Goal: Task Accomplishment & Management: Use online tool/utility

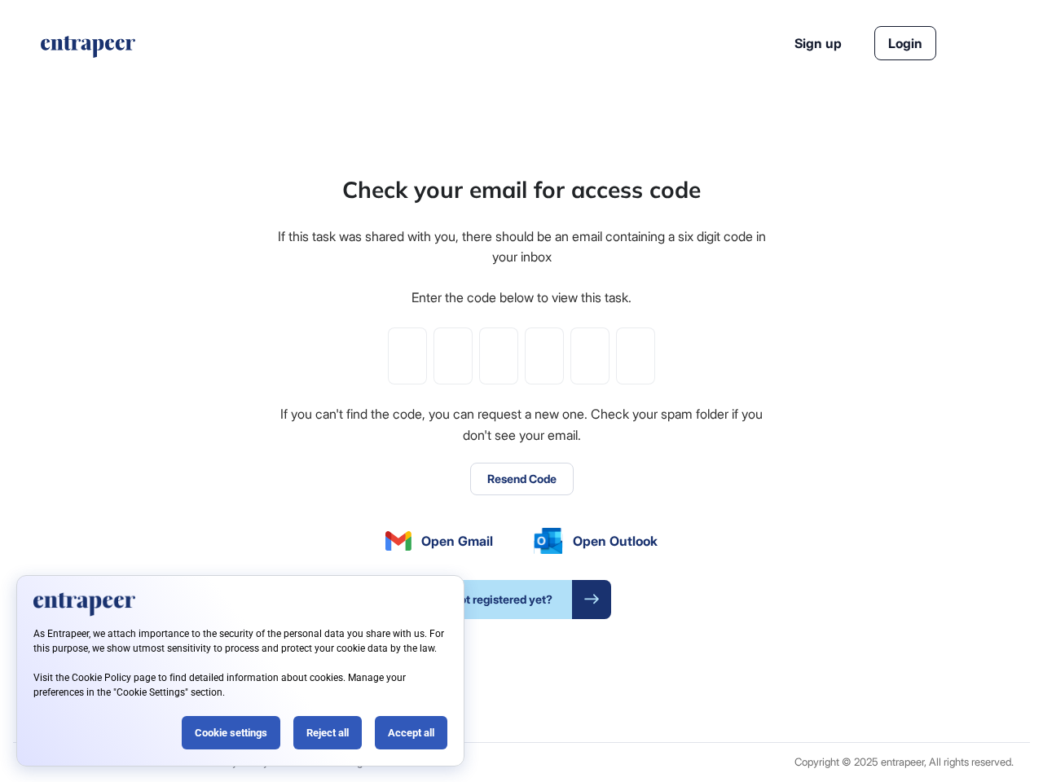
click at [521, 391] on div "Check your email for access code If this task was shared with you, there should…" at bounding box center [521, 396] width 492 height 447
click at [407, 356] on input "tel" at bounding box center [407, 356] width 39 height 57
click at [453, 356] on input "tel" at bounding box center [452, 356] width 39 height 57
click at [499, 356] on input "tel" at bounding box center [498, 356] width 39 height 57
click at [544, 356] on input "tel" at bounding box center [544, 356] width 39 height 57
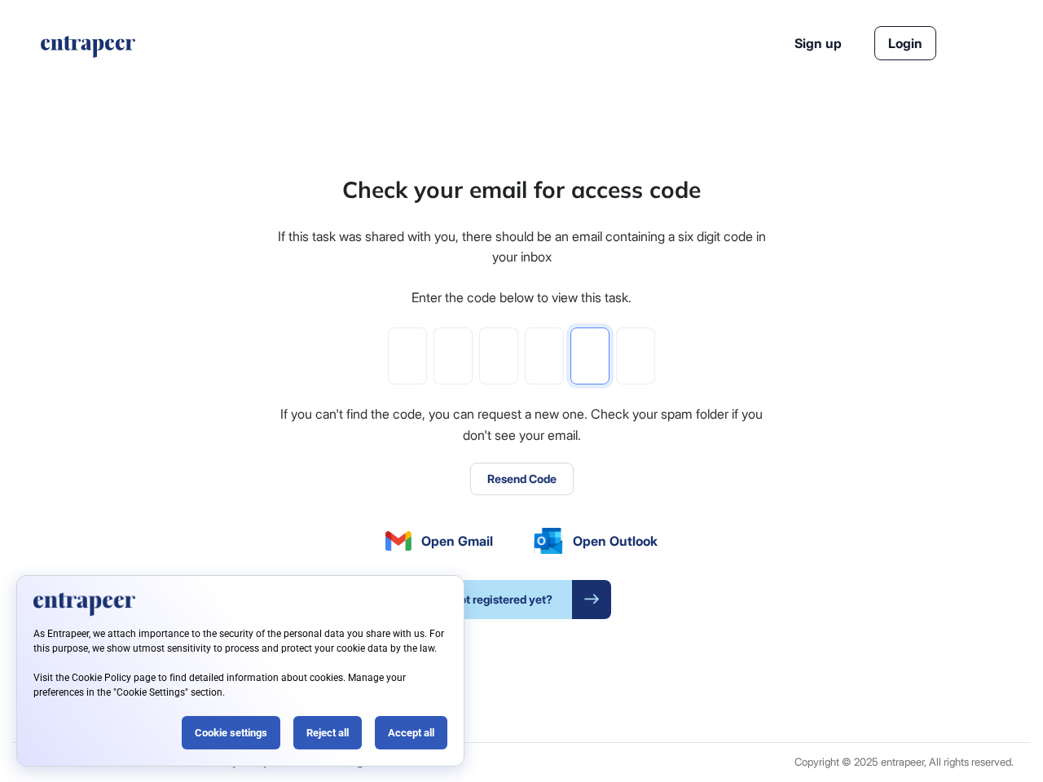
click at [590, 356] on input "tel" at bounding box center [589, 356] width 39 height 57
click at [636, 356] on input "tel" at bounding box center [635, 356] width 39 height 57
click at [521, 479] on button "Resend Code" at bounding box center [521, 479] width 103 height 33
